Goal: Task Accomplishment & Management: Manage account settings

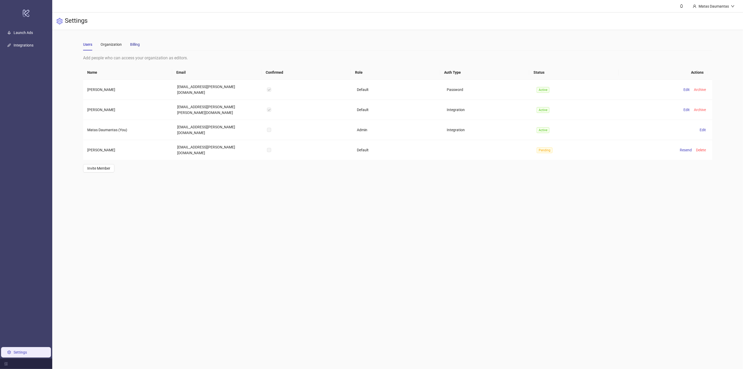
click at [130, 43] on div "Billing" at bounding box center [135, 45] width 10 height 6
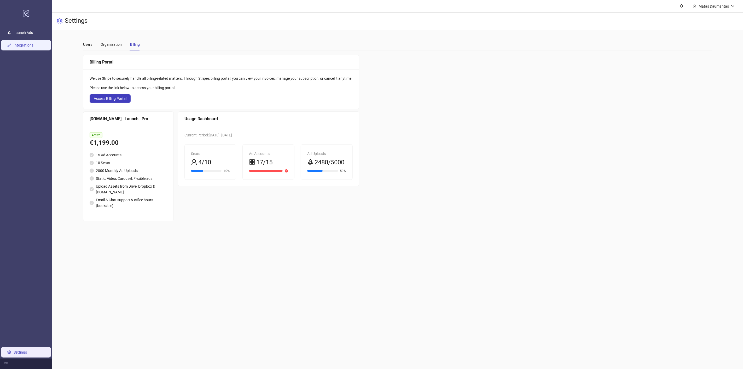
click at [33, 46] on link "Integrations" at bounding box center [24, 45] width 20 height 4
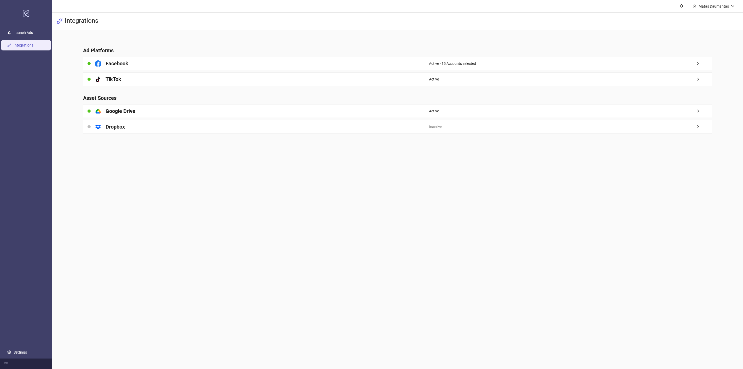
click at [253, 65] on div "Facebook" at bounding box center [256, 63] width 346 height 13
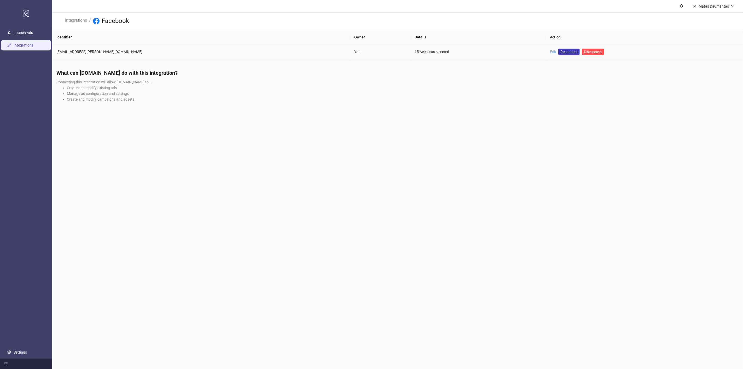
click at [550, 50] on link "Edit" at bounding box center [553, 52] width 6 height 4
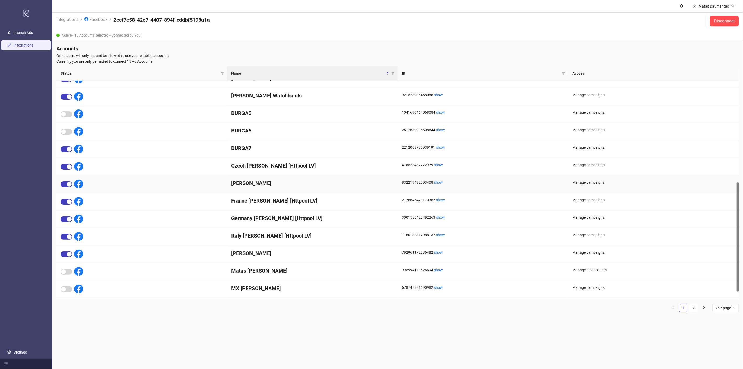
scroll to position [219, 0]
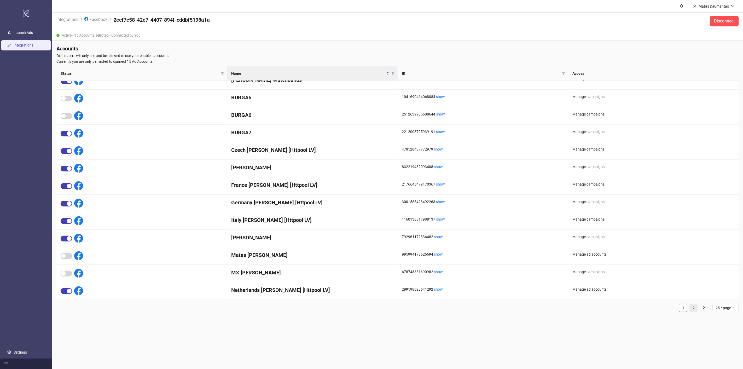
click at [693, 307] on link "2" at bounding box center [694, 308] width 8 height 8
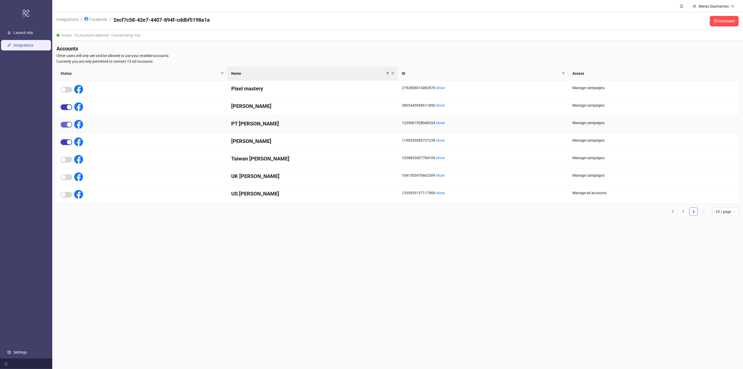
click at [66, 123] on span "button" at bounding box center [66, 125] width 11 height 6
click at [68, 141] on div "button" at bounding box center [69, 142] width 5 height 5
click at [64, 178] on div "button" at bounding box center [63, 177] width 5 height 5
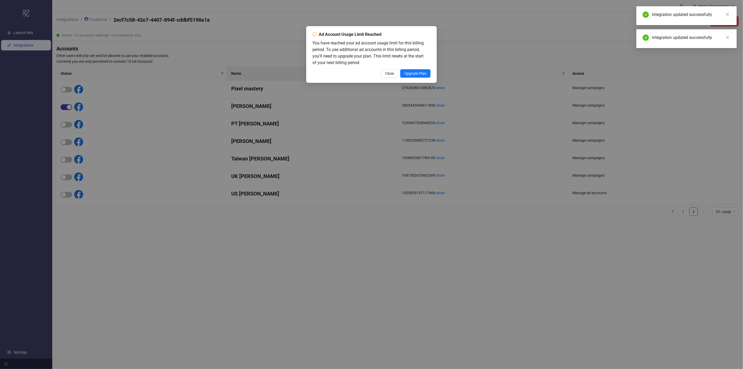
click at [66, 195] on div "Ad Account Usage Limit Reached You have reached your ad account usage limit for…" at bounding box center [371, 184] width 743 height 369
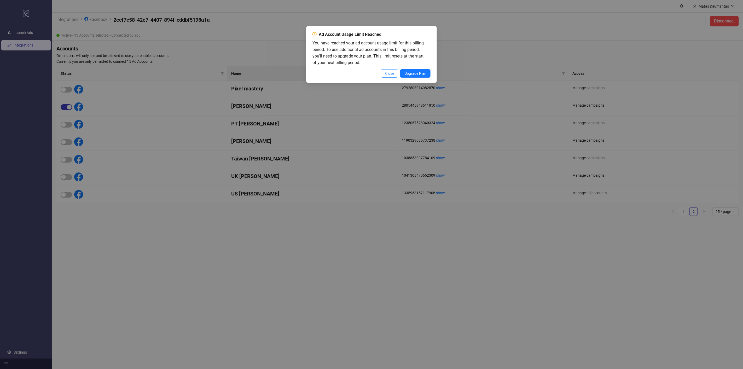
click at [392, 74] on span "Close" at bounding box center [389, 73] width 9 height 4
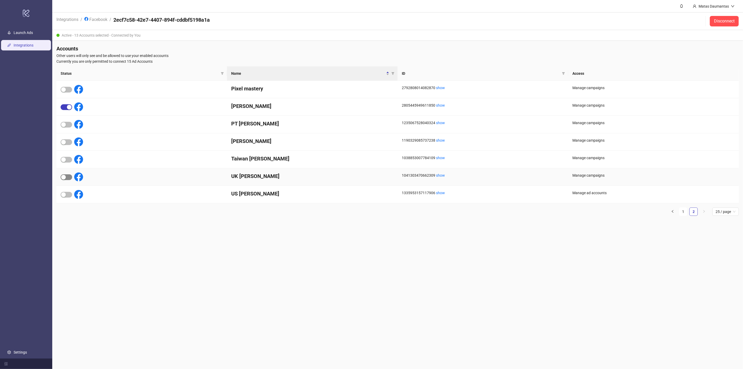
click at [66, 174] on span "button" at bounding box center [66, 177] width 11 height 6
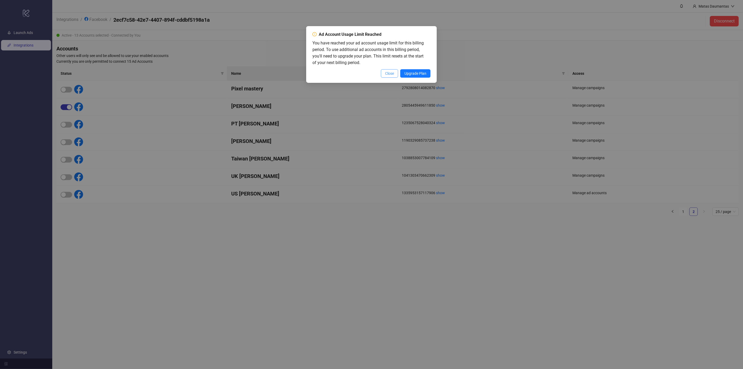
click at [389, 75] on span "Close" at bounding box center [389, 73] width 9 height 4
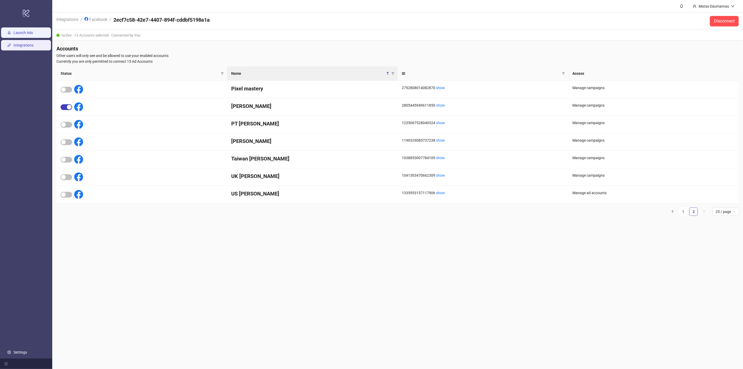
click at [33, 35] on link "Launch Ads" at bounding box center [23, 33] width 19 height 4
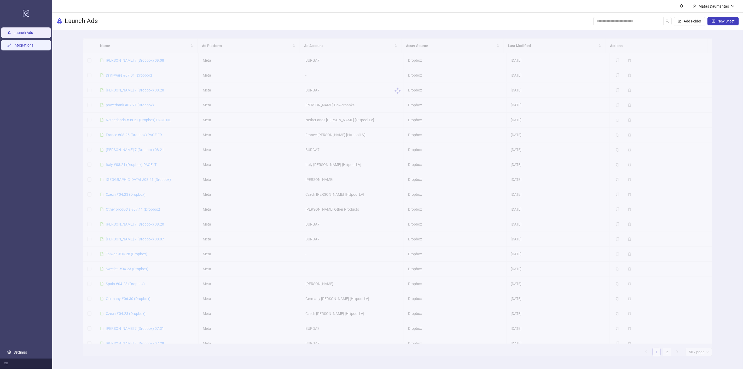
click at [31, 46] on link "Integrations" at bounding box center [24, 45] width 20 height 4
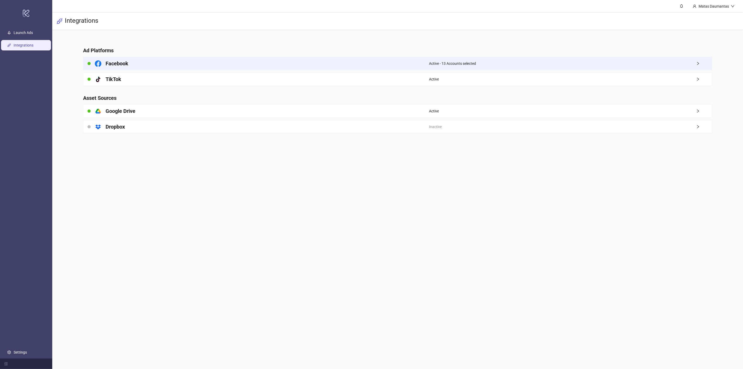
click at [142, 64] on div "Facebook" at bounding box center [256, 63] width 346 height 13
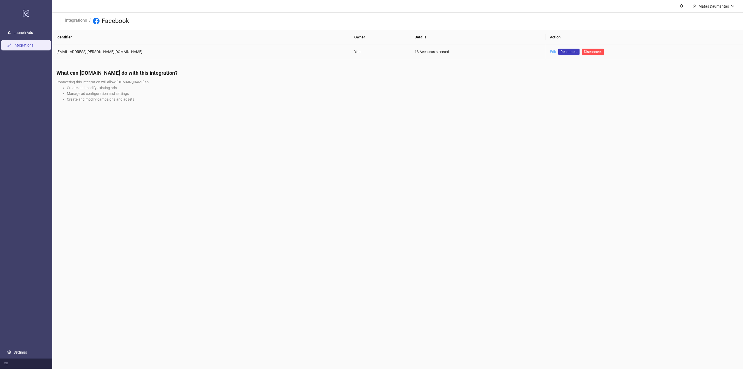
click at [550, 52] on link "Edit" at bounding box center [553, 52] width 6 height 4
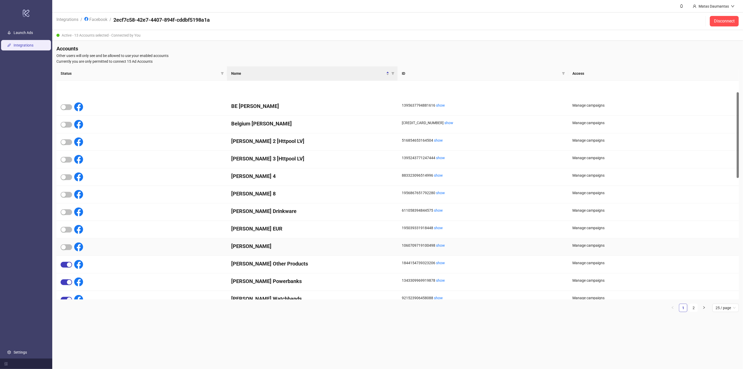
scroll to position [219, 0]
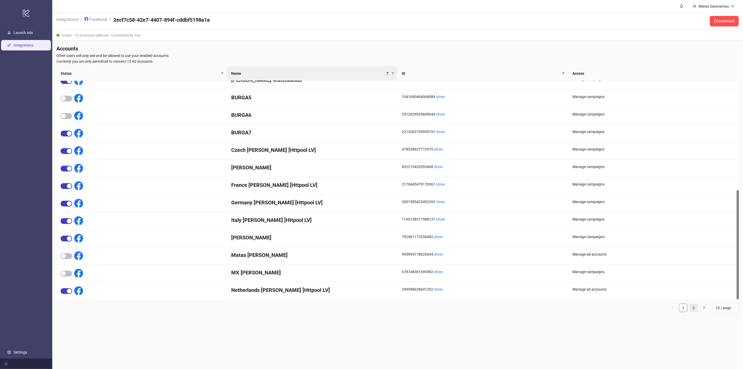
click at [697, 306] on link "2" at bounding box center [694, 308] width 8 height 8
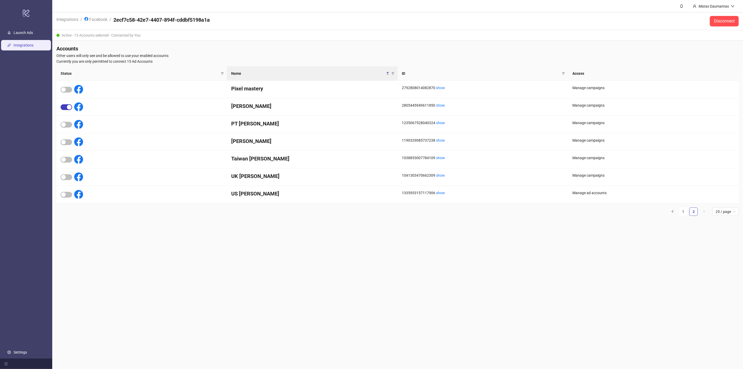
scroll to position [0, 0]
click at [66, 177] on span "button" at bounding box center [66, 177] width 11 height 6
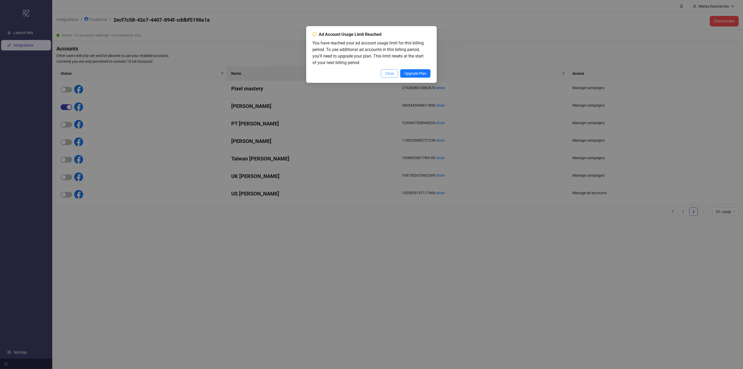
click at [389, 73] on span "Close" at bounding box center [389, 73] width 9 height 4
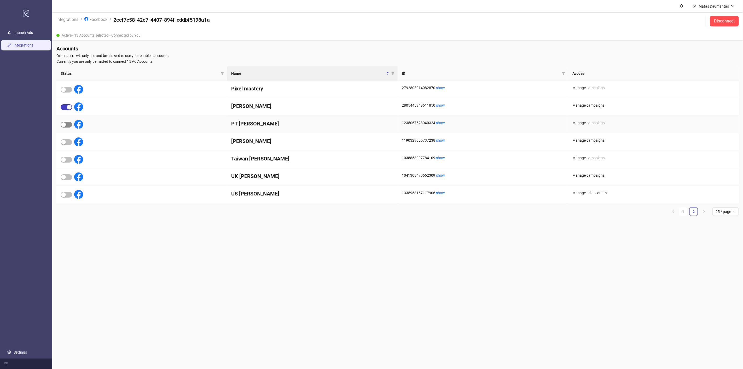
click at [69, 125] on span "button" at bounding box center [66, 125] width 11 height 6
click at [69, 125] on div "button" at bounding box center [69, 124] width 5 height 5
click at [67, 192] on span "button" at bounding box center [66, 195] width 11 height 6
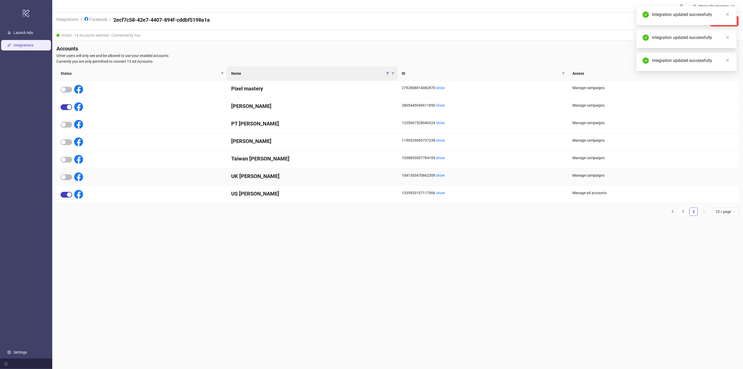
click at [65, 173] on div at bounding box center [72, 176] width 22 height 9
click at [66, 176] on div "button" at bounding box center [63, 177] width 5 height 5
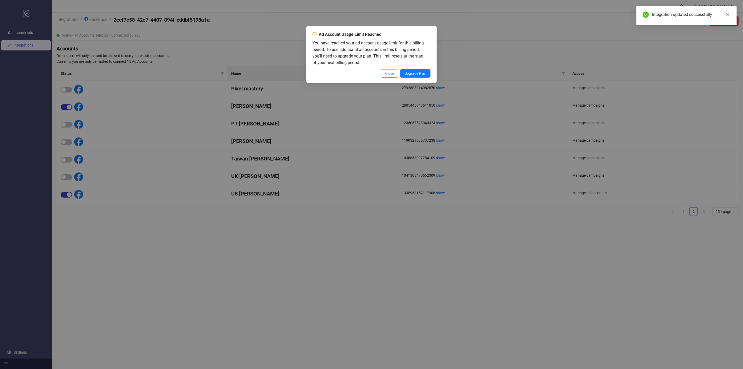
click at [390, 73] on span "Close" at bounding box center [389, 73] width 9 height 4
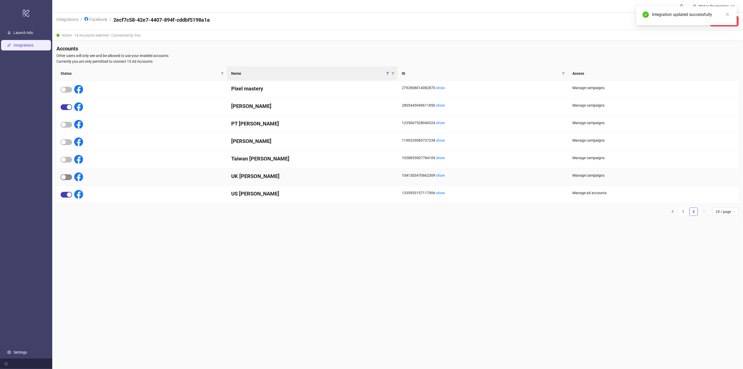
click at [67, 177] on span "button" at bounding box center [66, 177] width 11 height 6
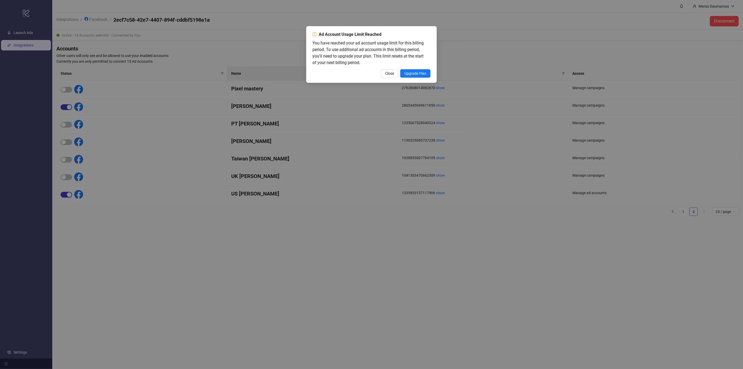
drag, startPoint x: 396, startPoint y: 73, endPoint x: 398, endPoint y: 76, distance: 3.4
click at [396, 73] on button "Close" at bounding box center [389, 73] width 17 height 8
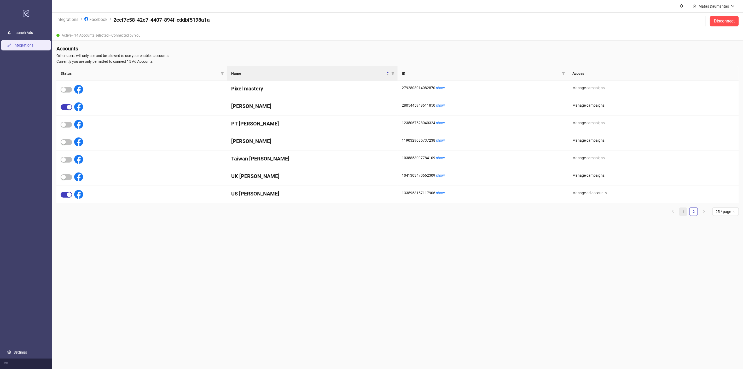
click at [684, 213] on link "1" at bounding box center [683, 212] width 8 height 8
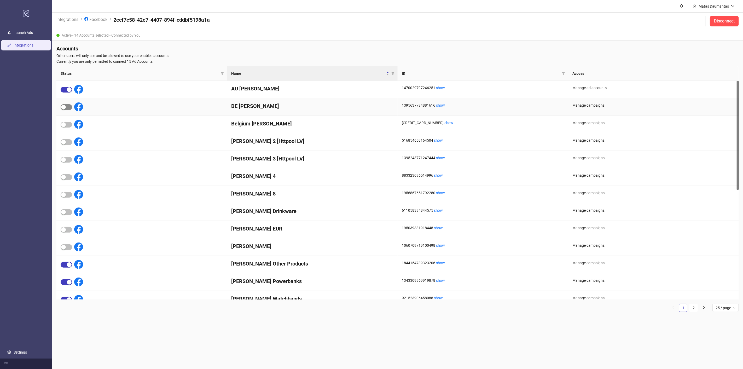
click at [68, 108] on span "button" at bounding box center [66, 107] width 11 height 6
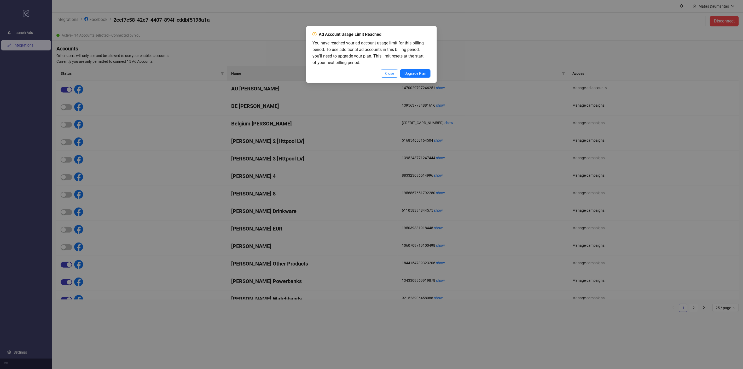
click at [387, 73] on span "Close" at bounding box center [389, 73] width 9 height 4
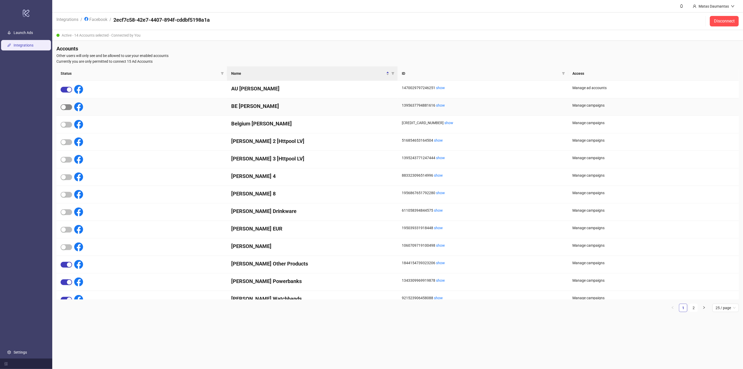
click at [67, 108] on span "button" at bounding box center [66, 107] width 11 height 6
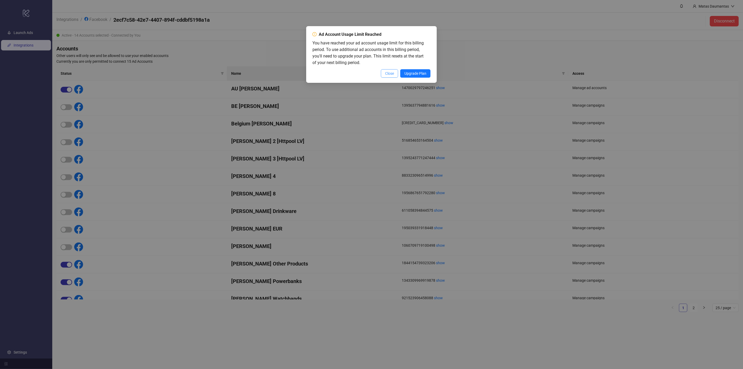
click at [388, 74] on span "Close" at bounding box center [389, 73] width 9 height 4
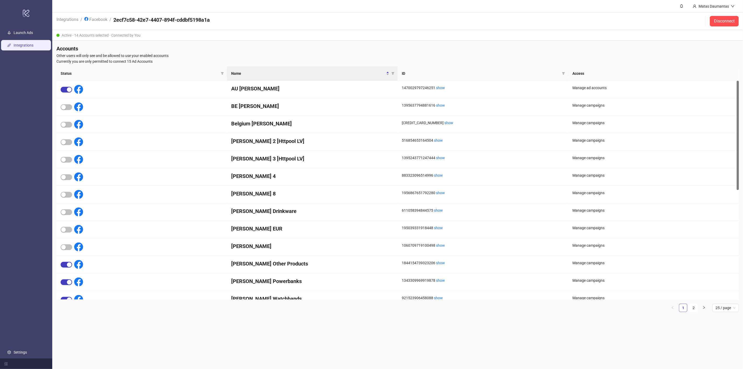
drag, startPoint x: 26, startPoint y: 30, endPoint x: 28, endPoint y: 45, distance: 14.8
click at [26, 31] on link "Launch Ads" at bounding box center [23, 33] width 19 height 4
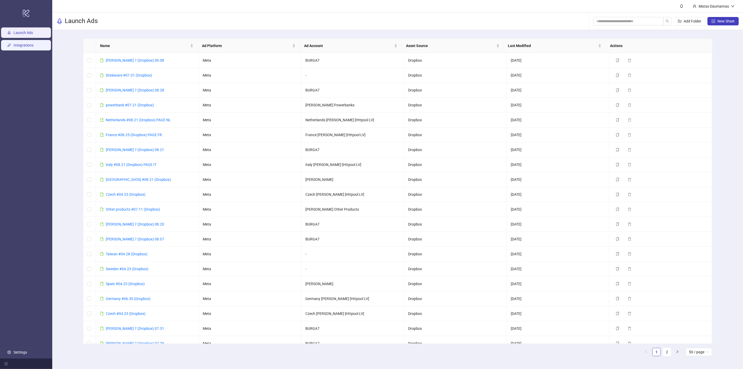
click at [28, 45] on link "Integrations" at bounding box center [24, 45] width 20 height 4
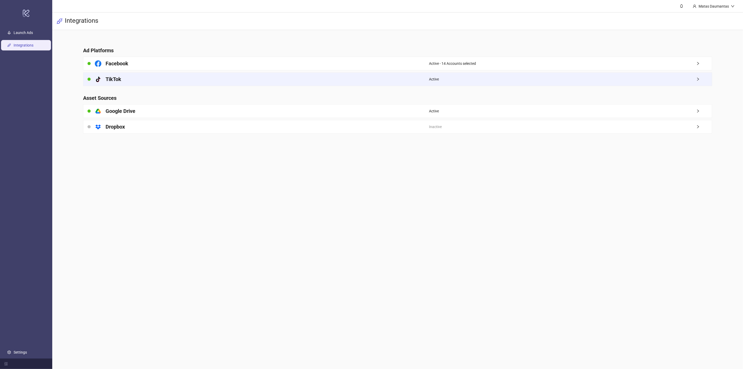
click at [183, 78] on div "platform/tik_tok TikTok" at bounding box center [256, 79] width 346 height 13
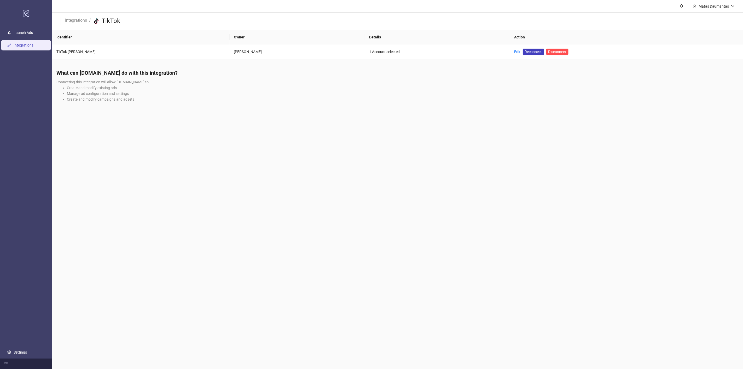
click at [20, 43] on link "Integrations" at bounding box center [24, 45] width 20 height 4
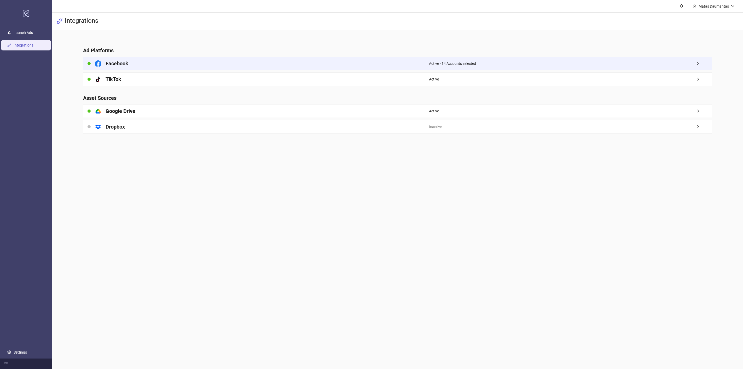
click at [132, 62] on div "Facebook" at bounding box center [256, 63] width 346 height 13
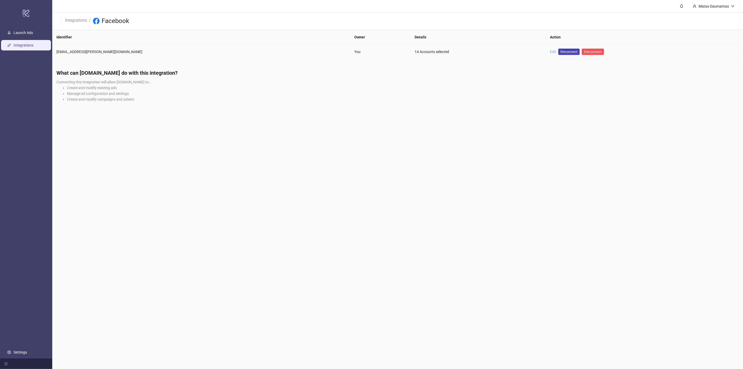
click at [550, 52] on link "Edit" at bounding box center [553, 52] width 6 height 4
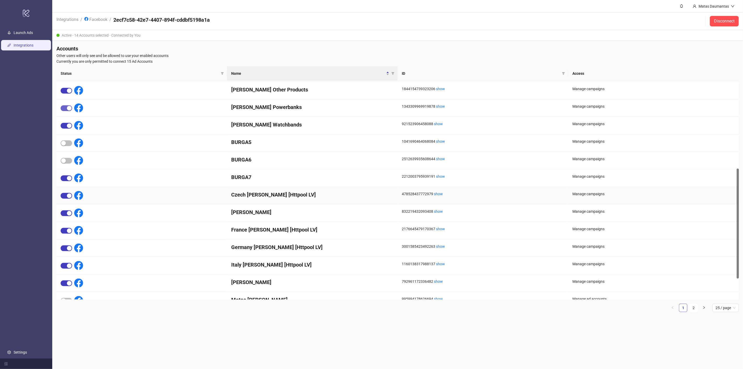
scroll to position [203, 0]
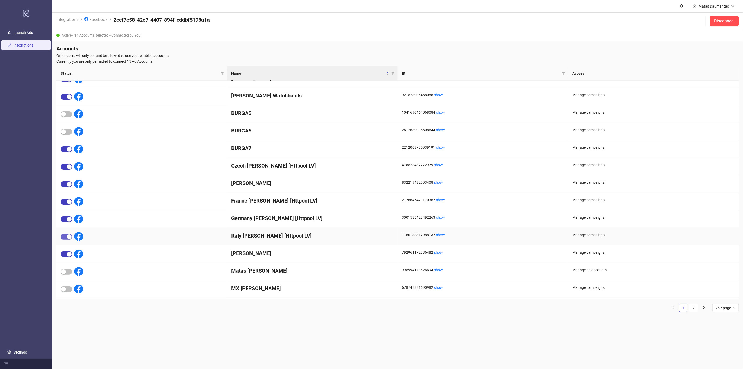
click at [66, 234] on span "button" at bounding box center [66, 237] width 11 height 6
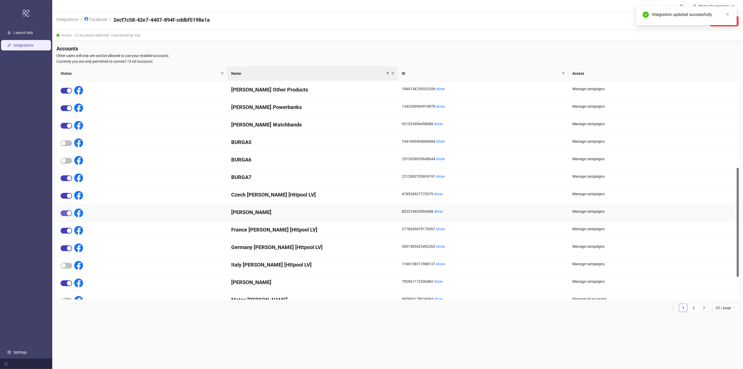
click at [64, 211] on span "button" at bounding box center [66, 213] width 11 height 6
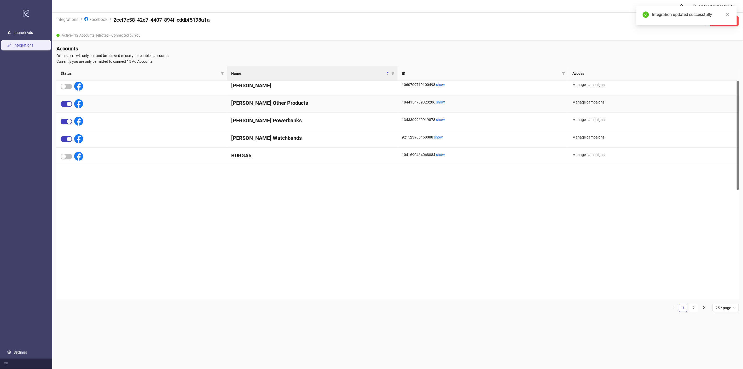
scroll to position [0, 0]
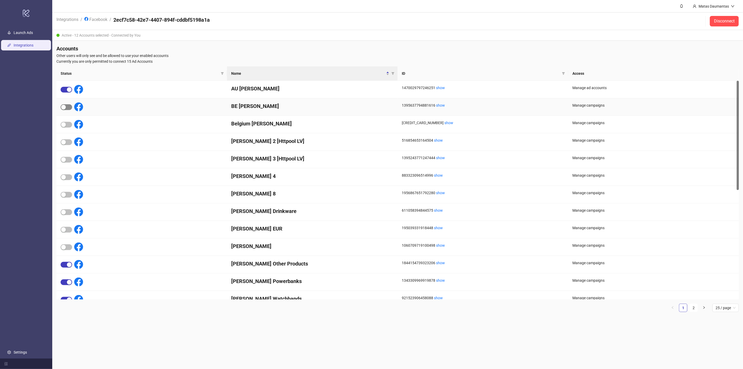
click at [64, 107] on div "button" at bounding box center [63, 107] width 5 height 5
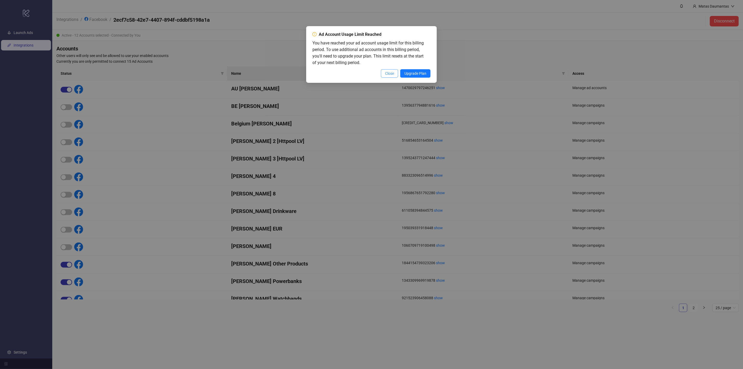
click at [386, 72] on span "Close" at bounding box center [389, 73] width 9 height 4
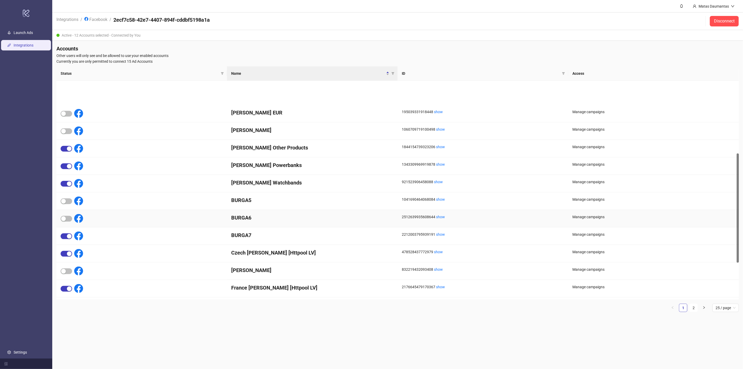
scroll to position [174, 0]
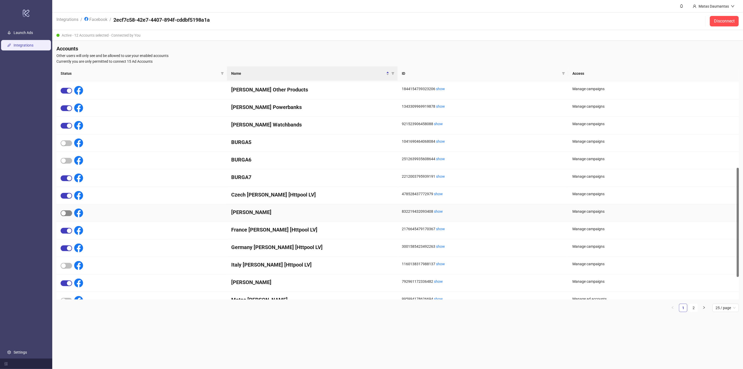
click at [67, 211] on span "button" at bounding box center [66, 213] width 11 height 6
click at [65, 263] on div "button" at bounding box center [63, 265] width 5 height 5
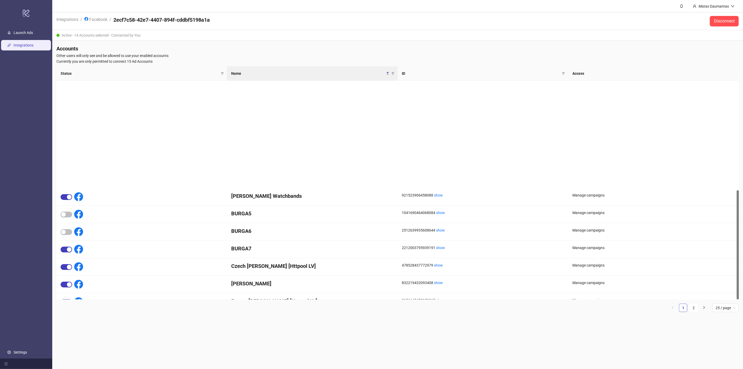
scroll to position [219, 0]
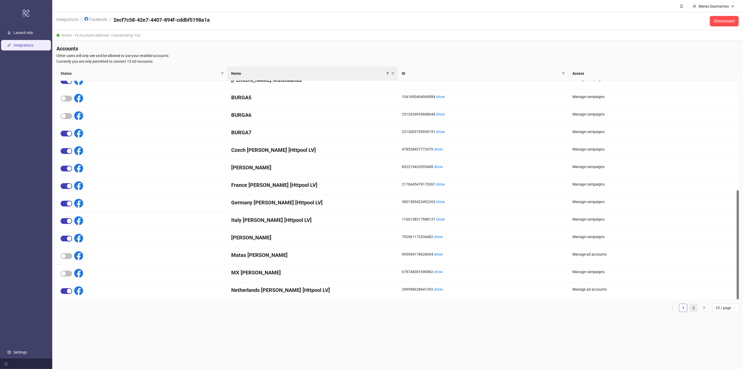
click at [697, 309] on link "2" at bounding box center [694, 308] width 8 height 8
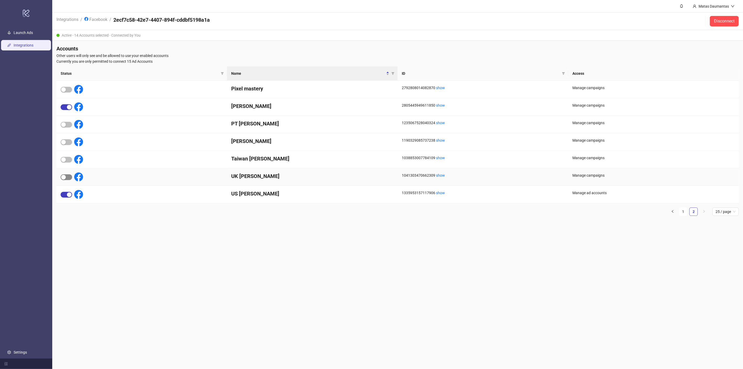
click at [64, 176] on div "button" at bounding box center [63, 177] width 5 height 5
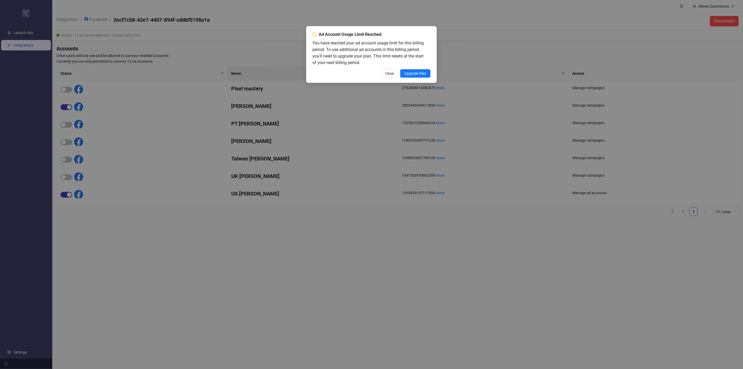
drag, startPoint x: 390, startPoint y: 74, endPoint x: 361, endPoint y: 93, distance: 34.3
click at [390, 74] on span "Close" at bounding box center [389, 73] width 9 height 4
